Goal: Information Seeking & Learning: Check status

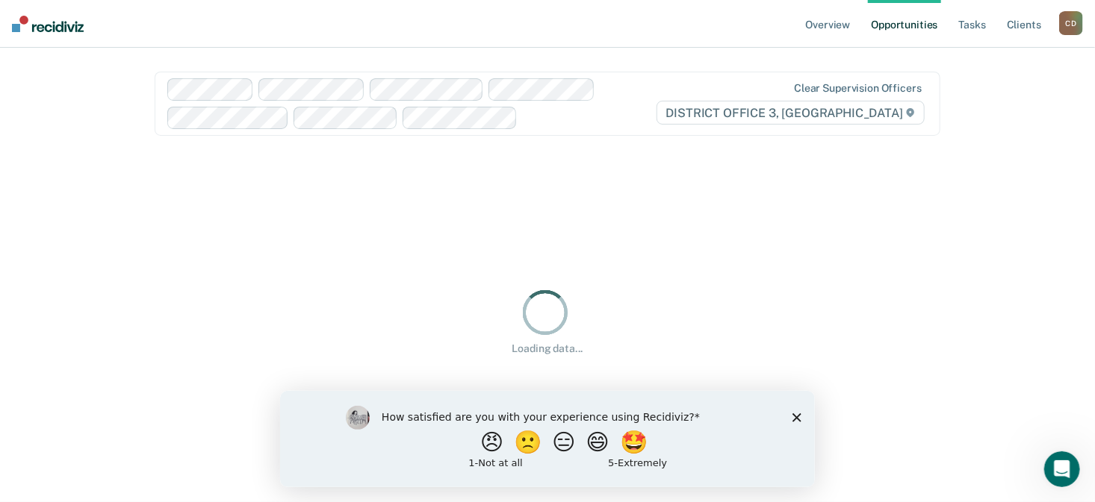
click at [794, 415] on polygon "Close survey" at bounding box center [795, 417] width 9 height 9
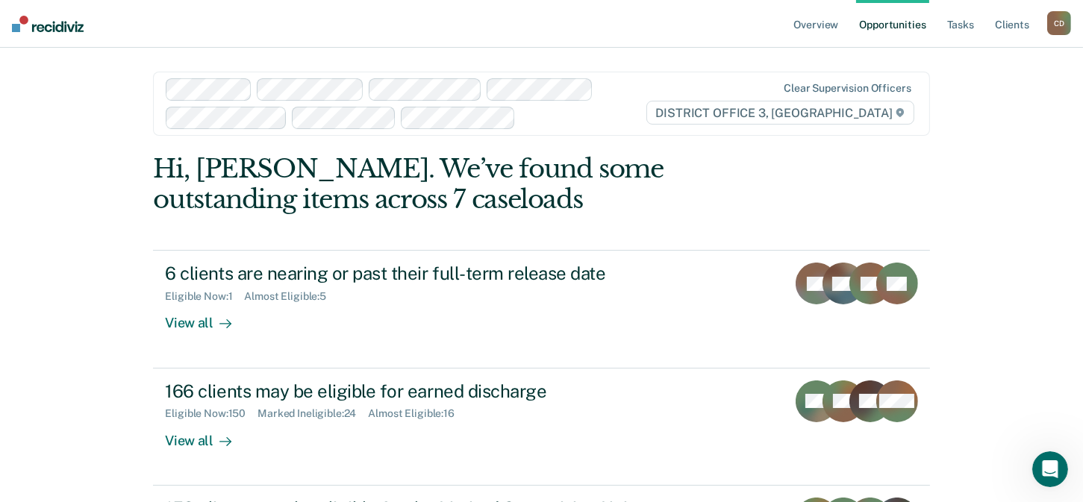
click at [1057, 28] on div "C D" at bounding box center [1060, 23] width 24 height 24
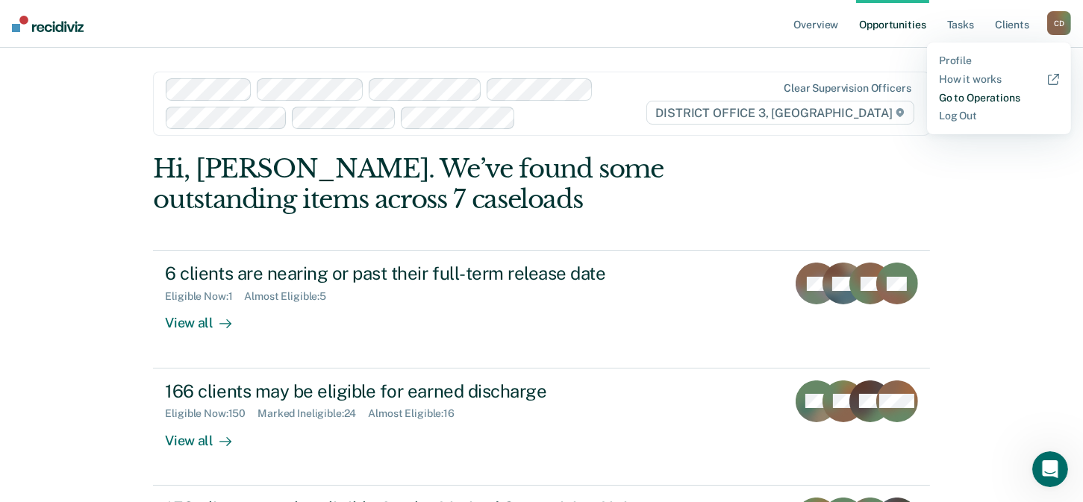
click at [968, 101] on link "Go to Operations" at bounding box center [999, 98] width 120 height 13
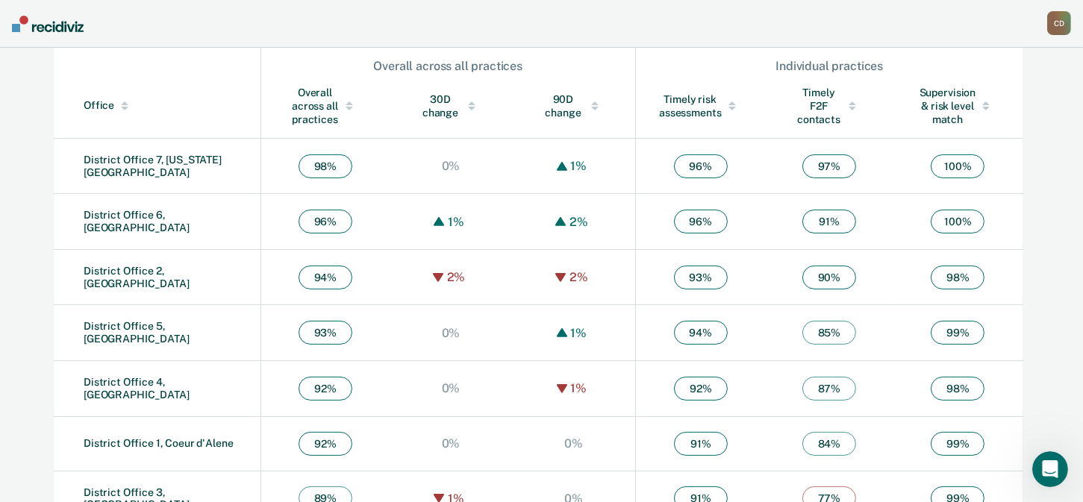
scroll to position [550, 0]
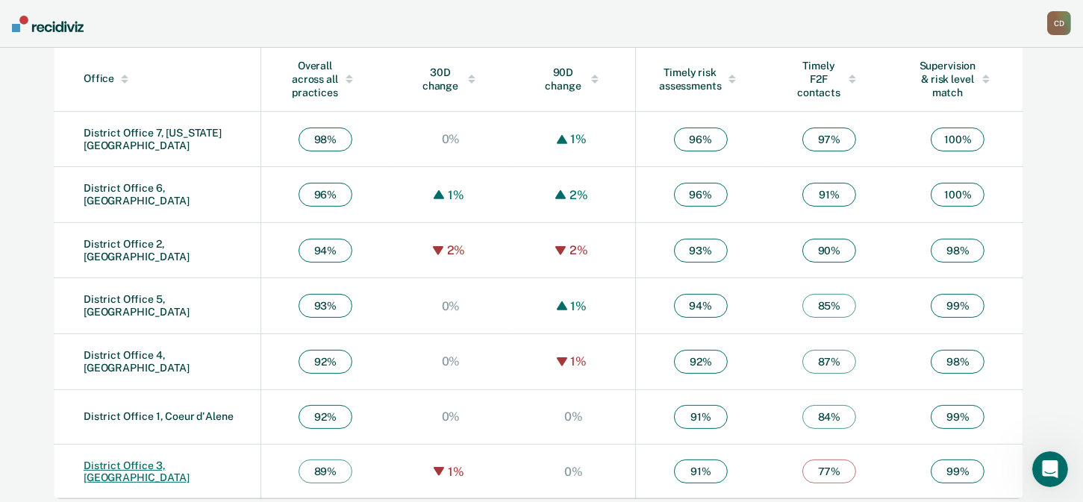
click at [172, 466] on link "District Office 3, [GEOGRAPHIC_DATA]" at bounding box center [137, 472] width 106 height 25
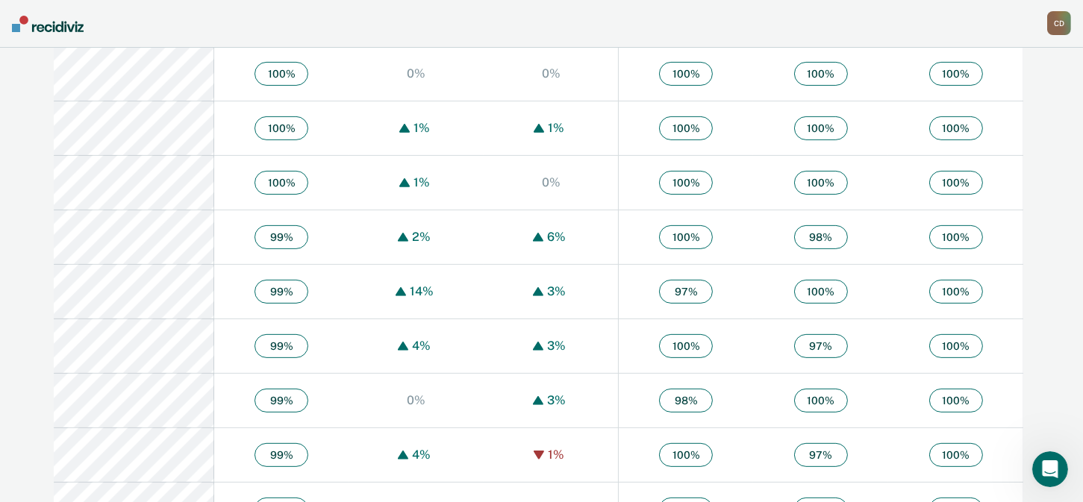
scroll to position [821, 0]
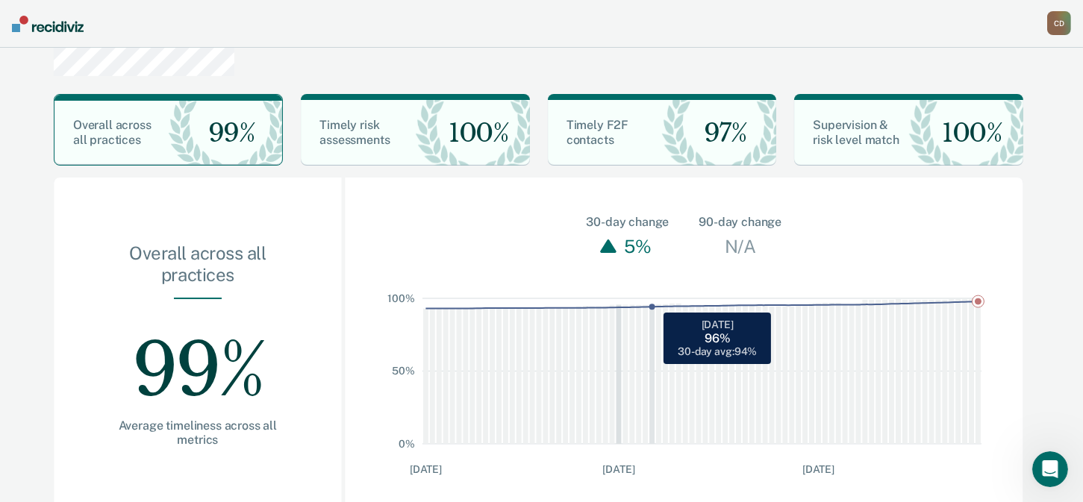
scroll to position [66, 0]
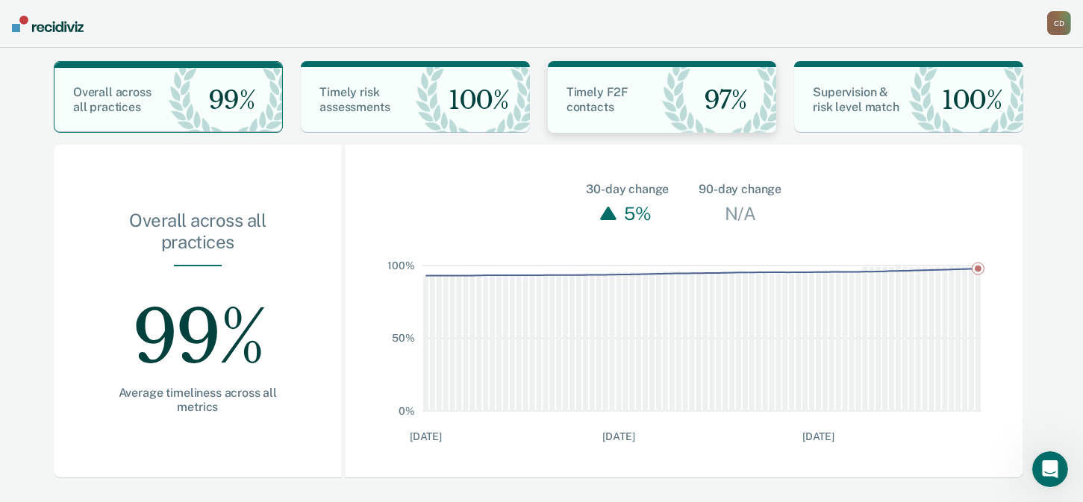
click at [616, 98] on span "Timely F2F contacts" at bounding box center [598, 99] width 62 height 29
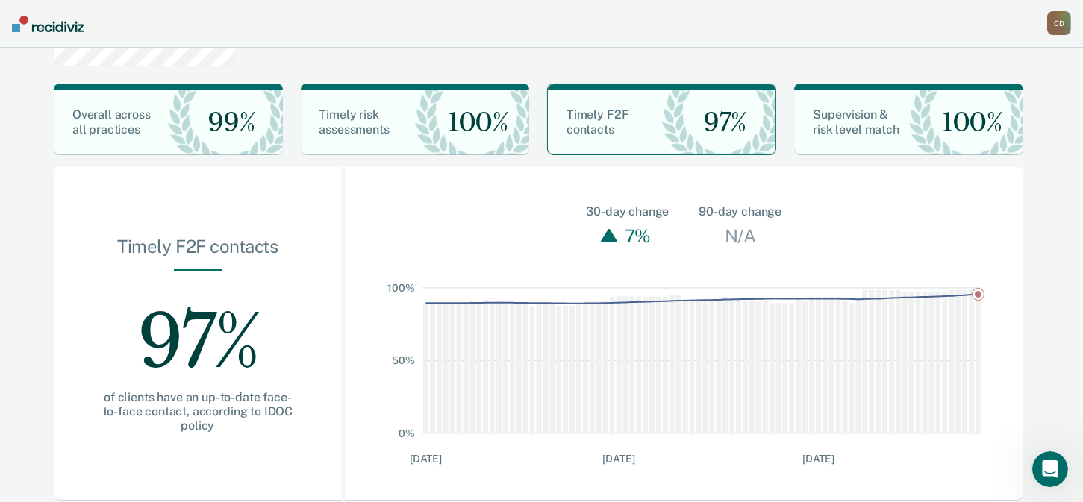
scroll to position [66, 0]
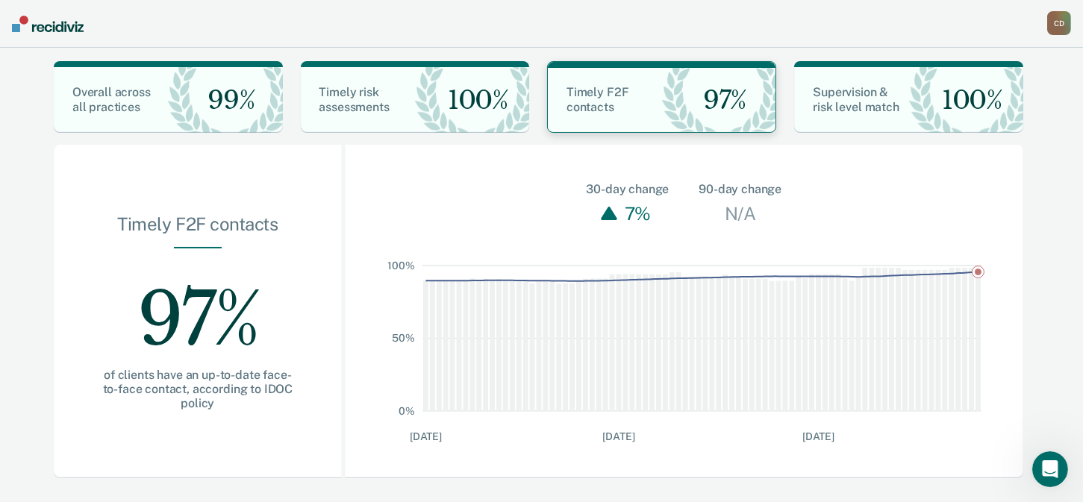
click at [657, 132] on div "Timely F2F contacts 97%" at bounding box center [661, 97] width 229 height 72
click at [621, 100] on div "Timely F2F contacts" at bounding box center [605, 100] width 114 height 30
drag, startPoint x: 592, startPoint y: 96, endPoint x: 855, endPoint y: 172, distance: 273.4
click at [593, 95] on span "Timely F2F contacts" at bounding box center [598, 99] width 62 height 29
click at [608, 92] on span "Timely F2F contacts" at bounding box center [598, 99] width 62 height 29
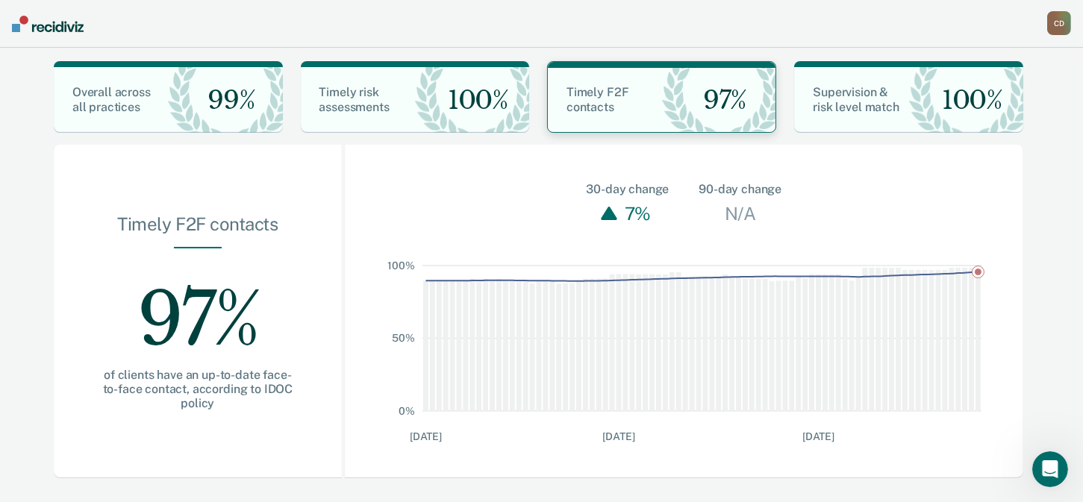
click at [631, 88] on div "Timely F2F contacts" at bounding box center [605, 100] width 114 height 30
click at [635, 99] on div "Timely F2F contacts" at bounding box center [605, 100] width 114 height 30
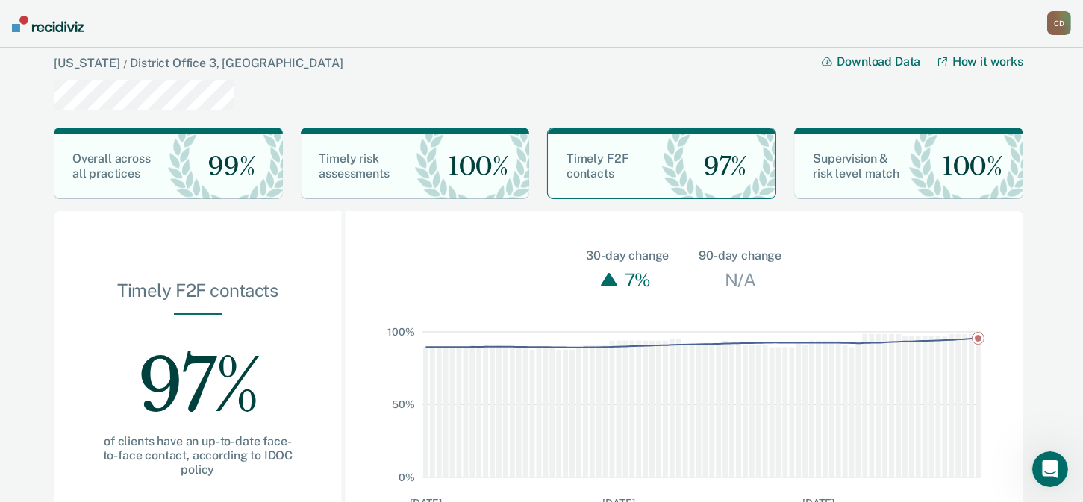
scroll to position [66, 0]
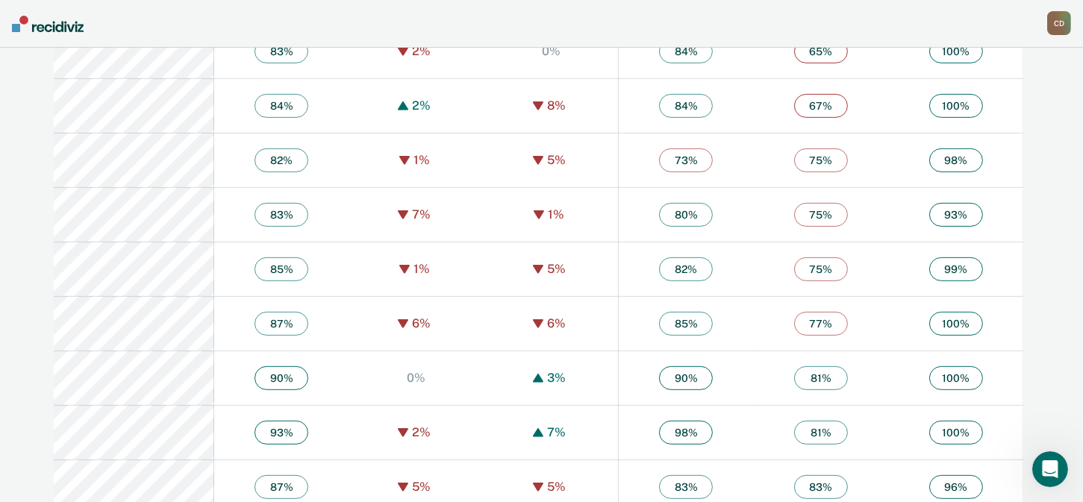
scroll to position [496, 0]
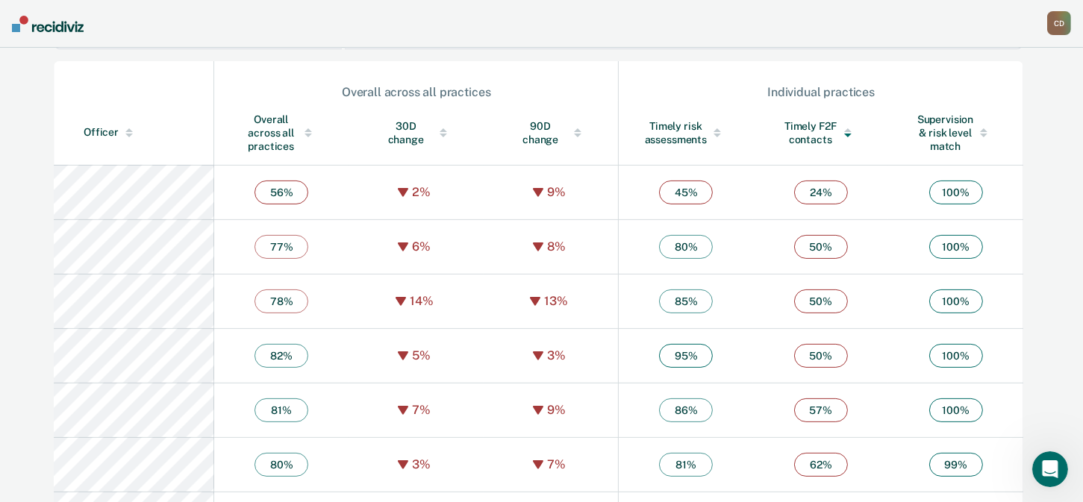
click at [305, 131] on div at bounding box center [308, 130] width 7 height 4
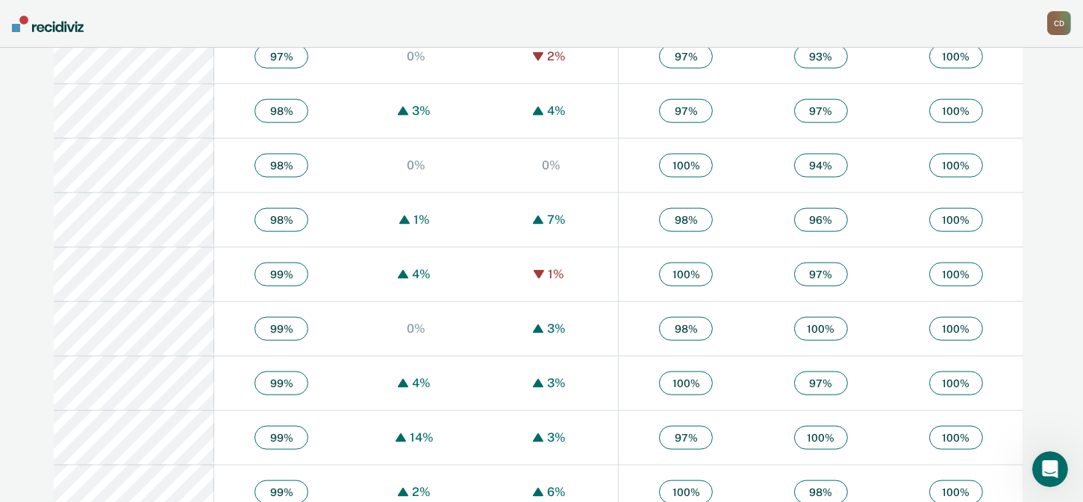
scroll to position [2586, 0]
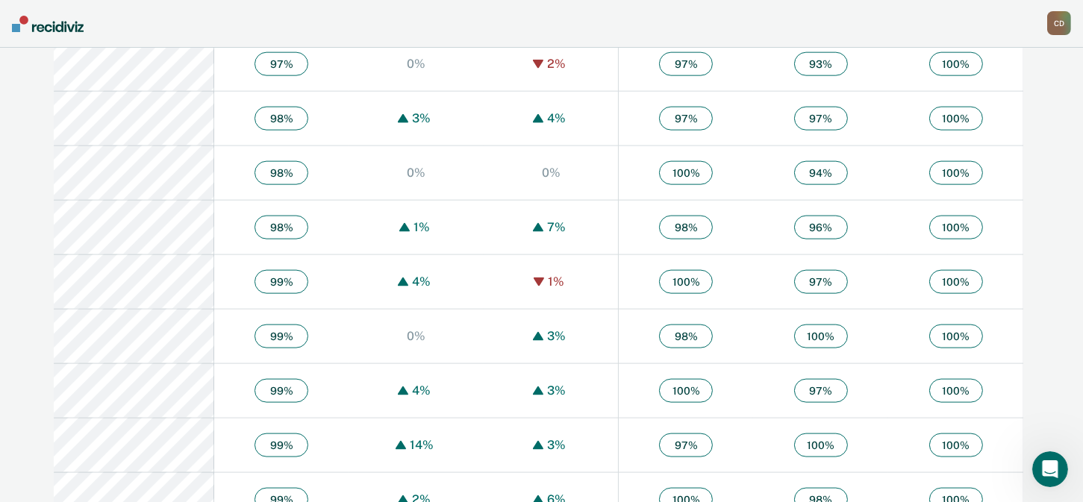
click at [818, 276] on span "97 %" at bounding box center [821, 282] width 54 height 24
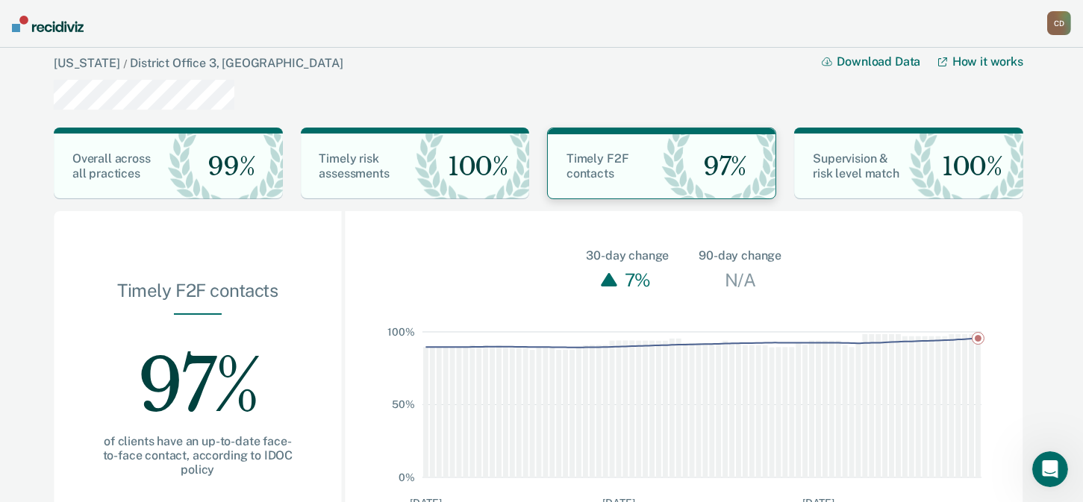
click at [732, 172] on span "97%" at bounding box center [718, 167] width 55 height 31
click at [731, 171] on span "97%" at bounding box center [718, 167] width 55 height 31
click at [731, 167] on span "97%" at bounding box center [718, 167] width 55 height 31
click at [731, 164] on span "97%" at bounding box center [718, 167] width 55 height 31
click at [732, 164] on span "97%" at bounding box center [718, 167] width 55 height 31
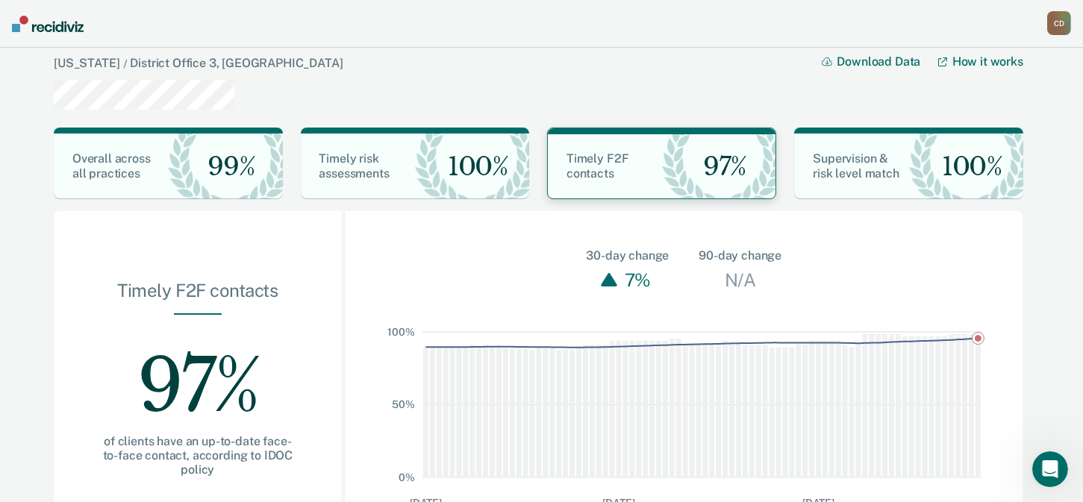
click at [734, 164] on span "97%" at bounding box center [718, 167] width 55 height 31
click at [571, 160] on span "Timely F2F contacts" at bounding box center [598, 166] width 62 height 29
click at [440, 161] on span "100%" at bounding box center [472, 167] width 72 height 31
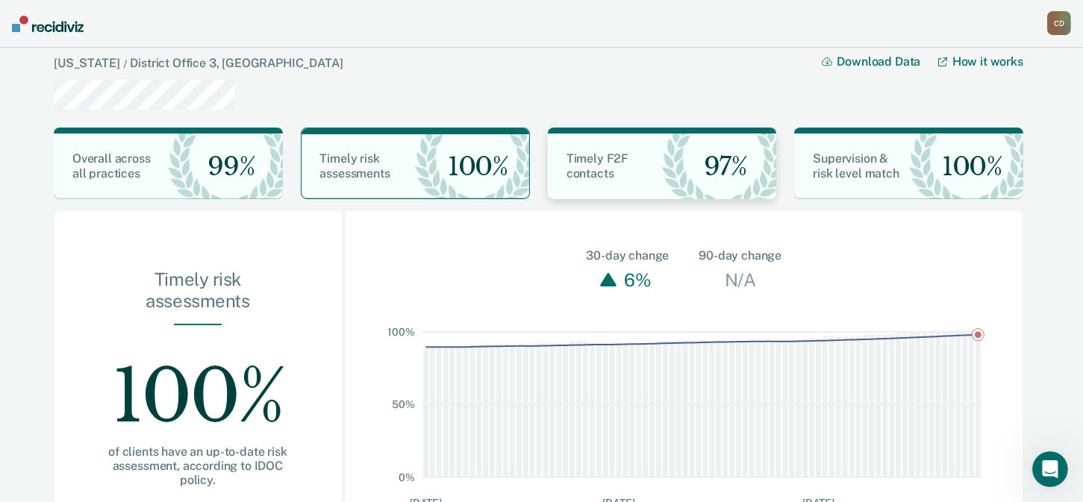
click at [645, 168] on div "Timely F2F contacts" at bounding box center [605, 167] width 114 height 30
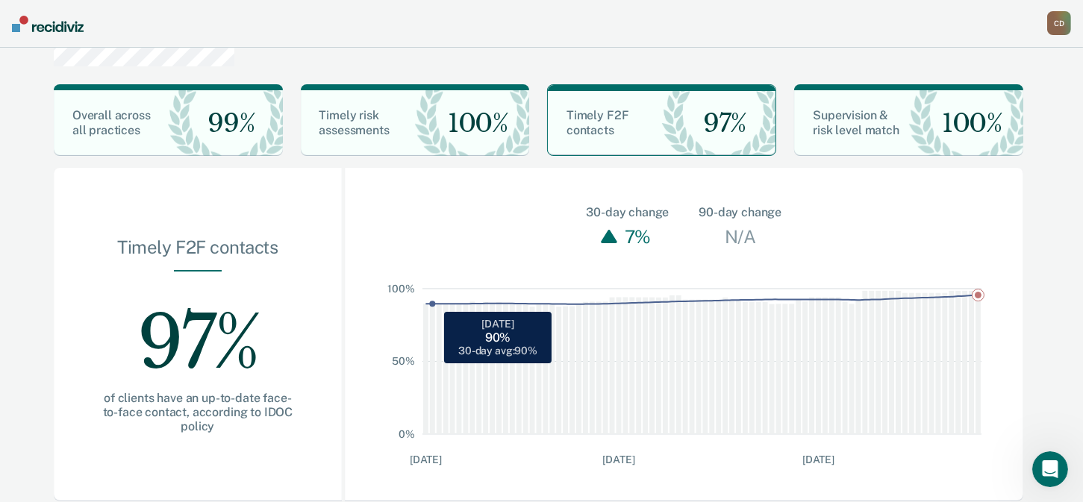
scroll to position [66, 0]
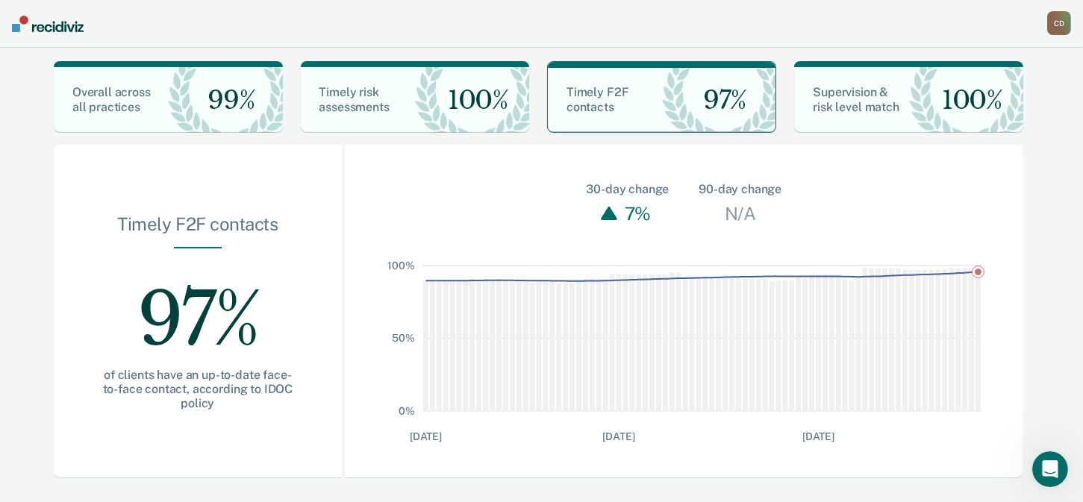
click at [161, 290] on div "97%" at bounding box center [198, 308] width 193 height 119
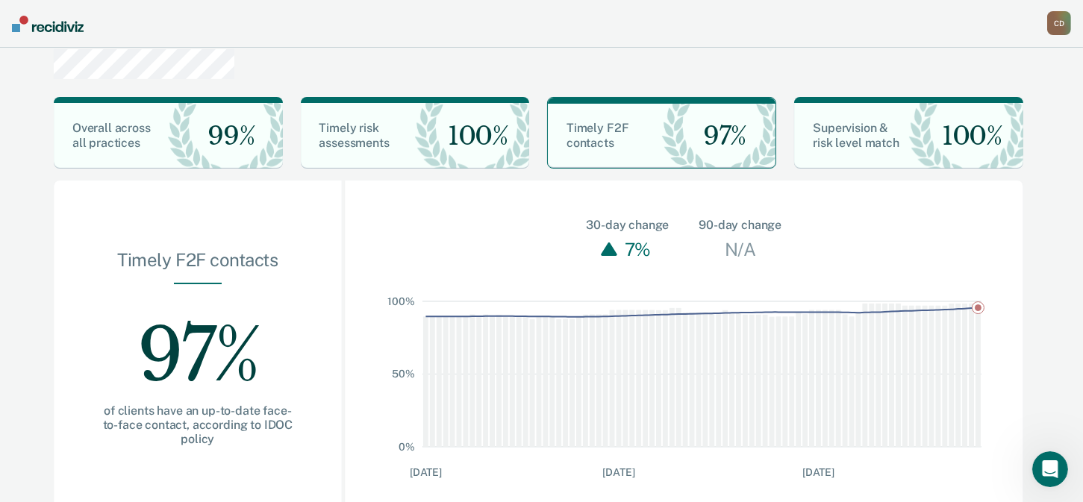
scroll to position [0, 0]
